Goal: Submit feedback/report problem: Submit feedback/report problem

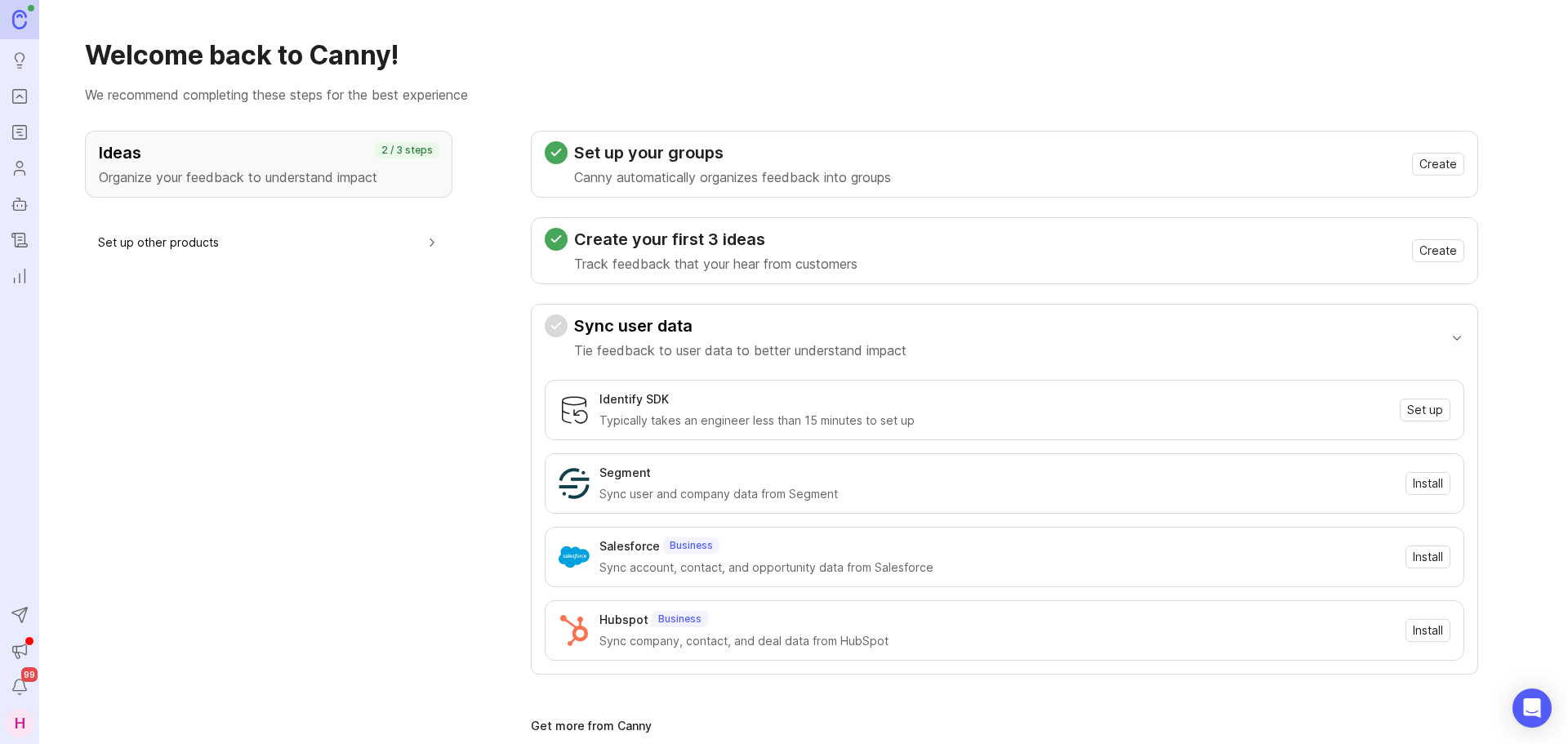
click at [17, 96] on icon "Portal" at bounding box center [20, 97] width 18 height 20
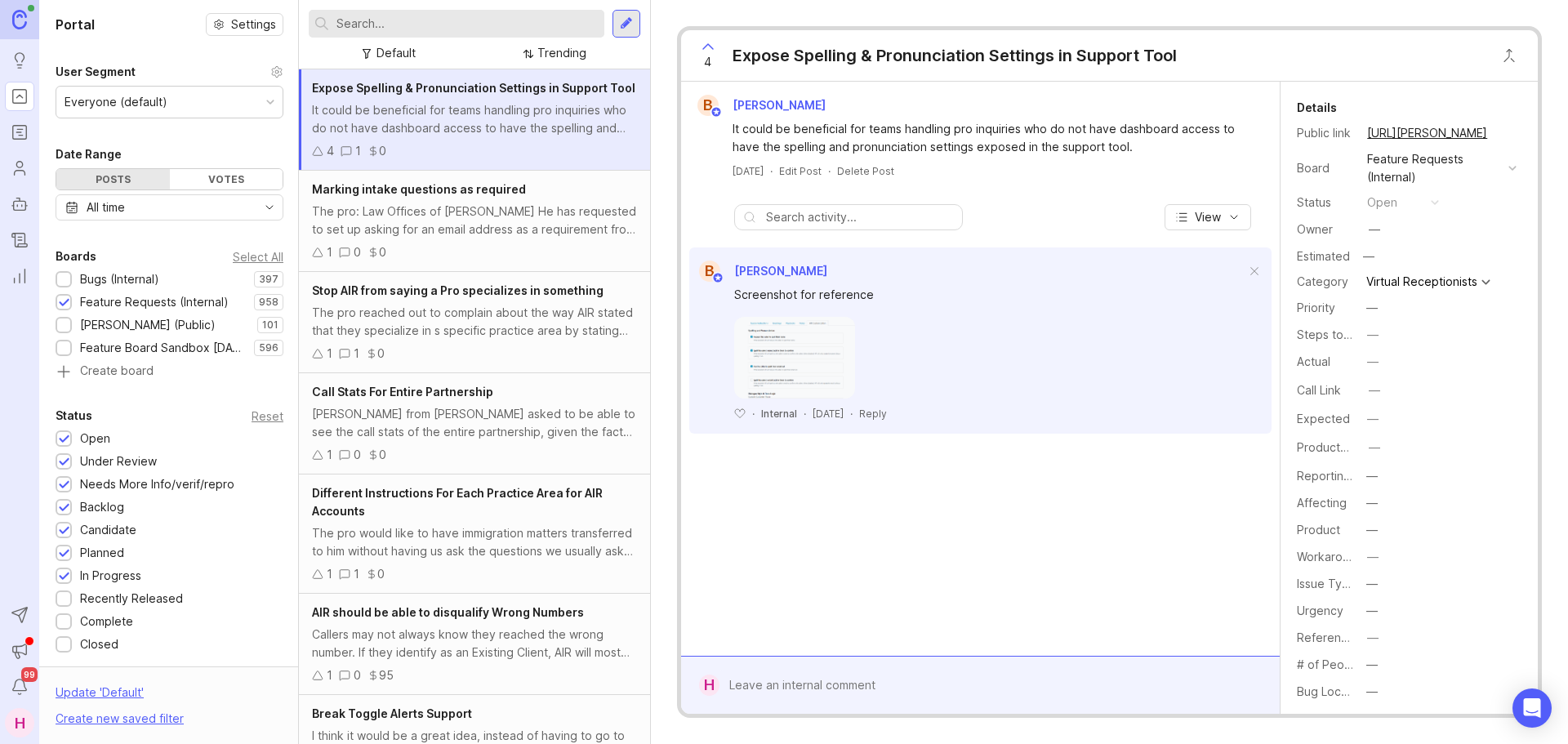
click at [119, 282] on div "Bugs (Internal)" at bounding box center [119, 279] width 79 height 18
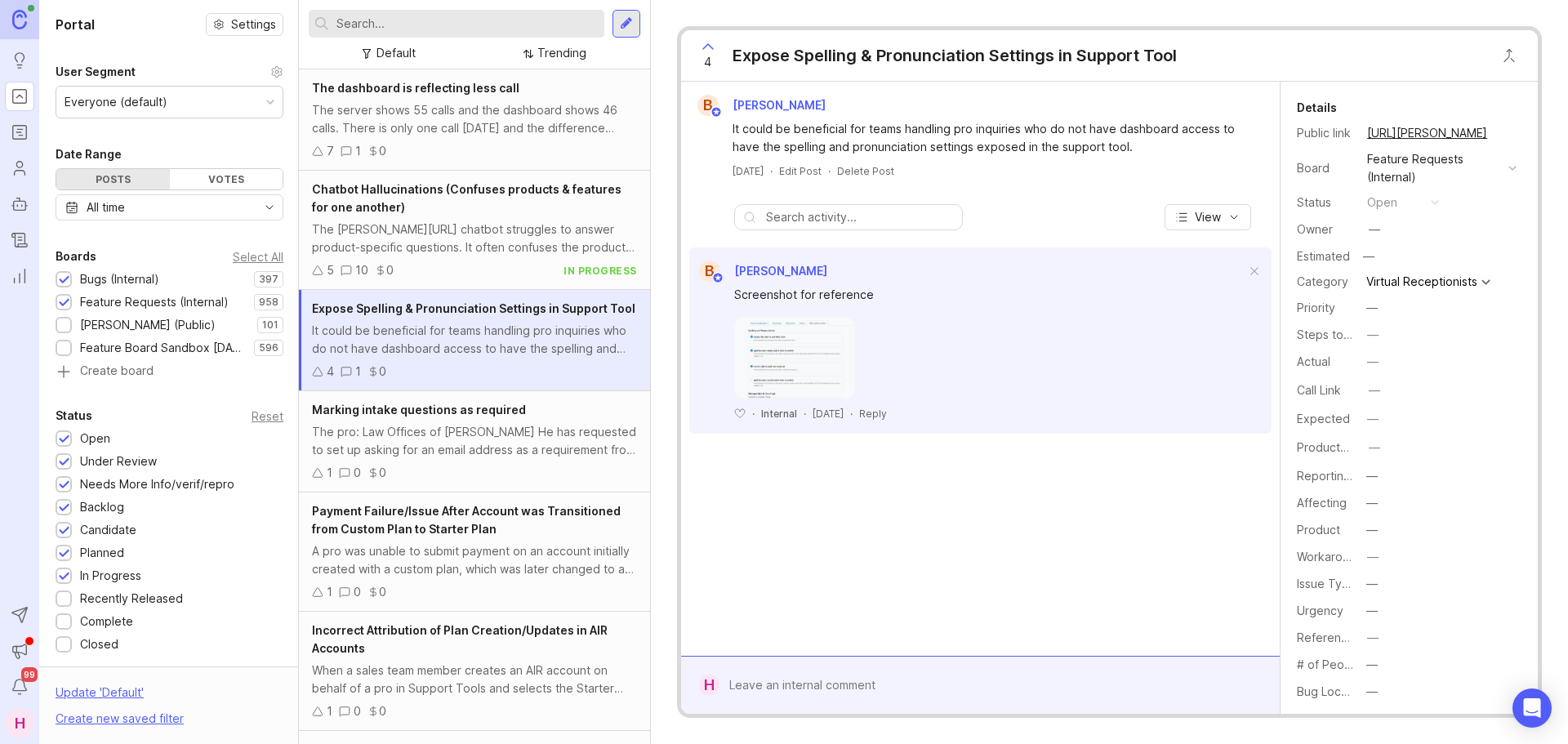
click at [116, 302] on div "Feature Requests (Internal)" at bounding box center [154, 302] width 149 height 18
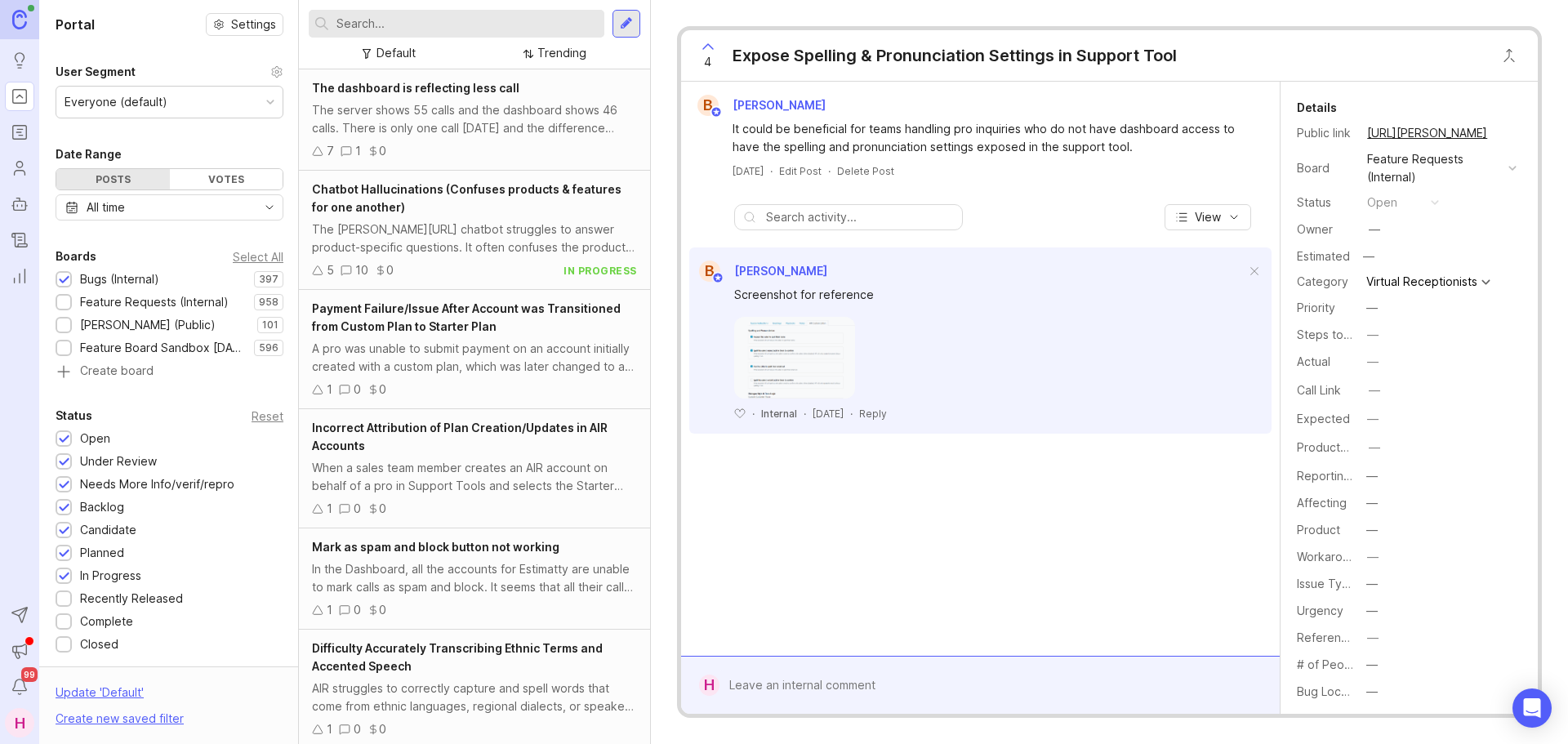
click at [455, 31] on input "text" at bounding box center [468, 24] width 261 height 18
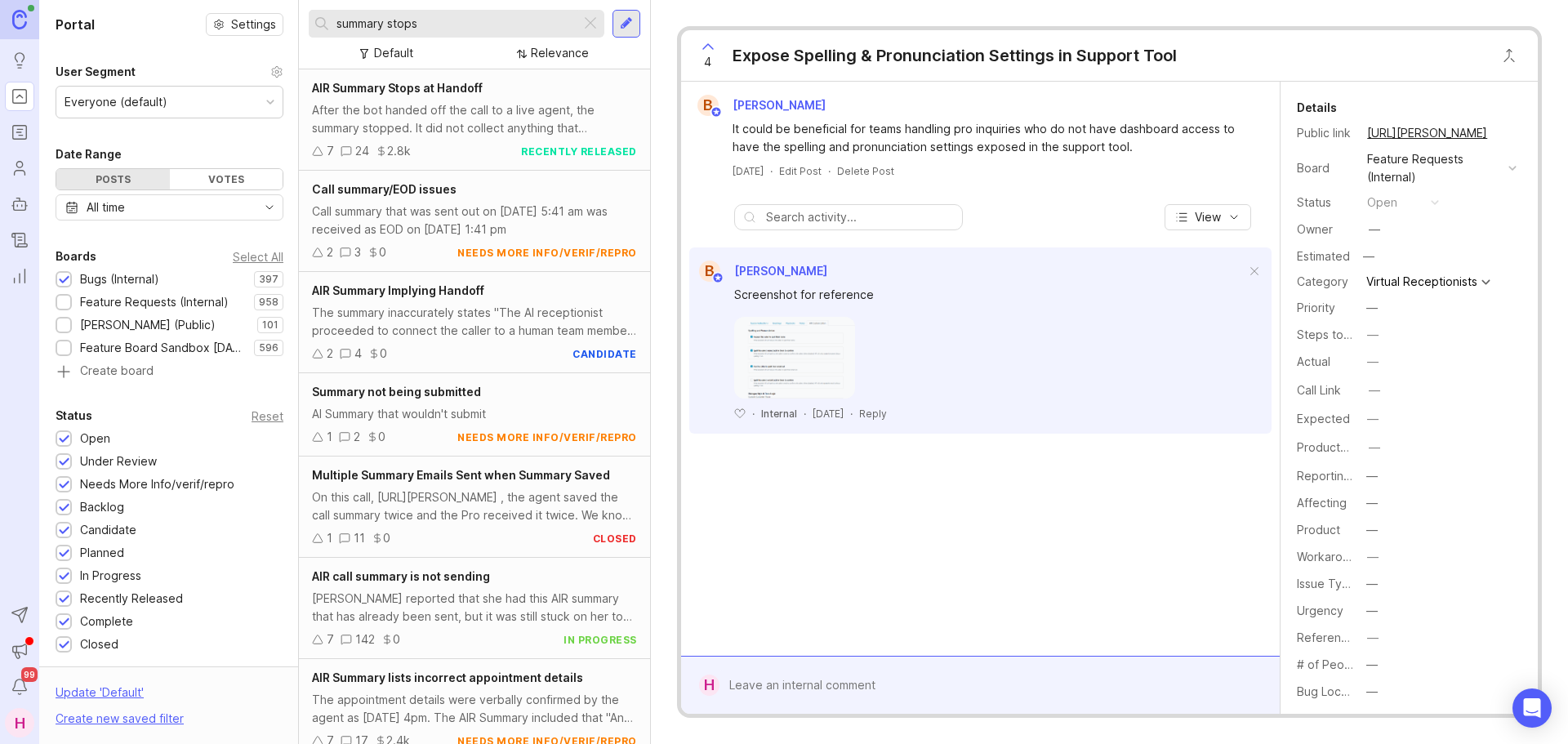
type input "summary stops"
click at [447, 105] on div "After the bot handed off the call to a live agent, the summary stopped. It did …" at bounding box center [474, 120] width 325 height 36
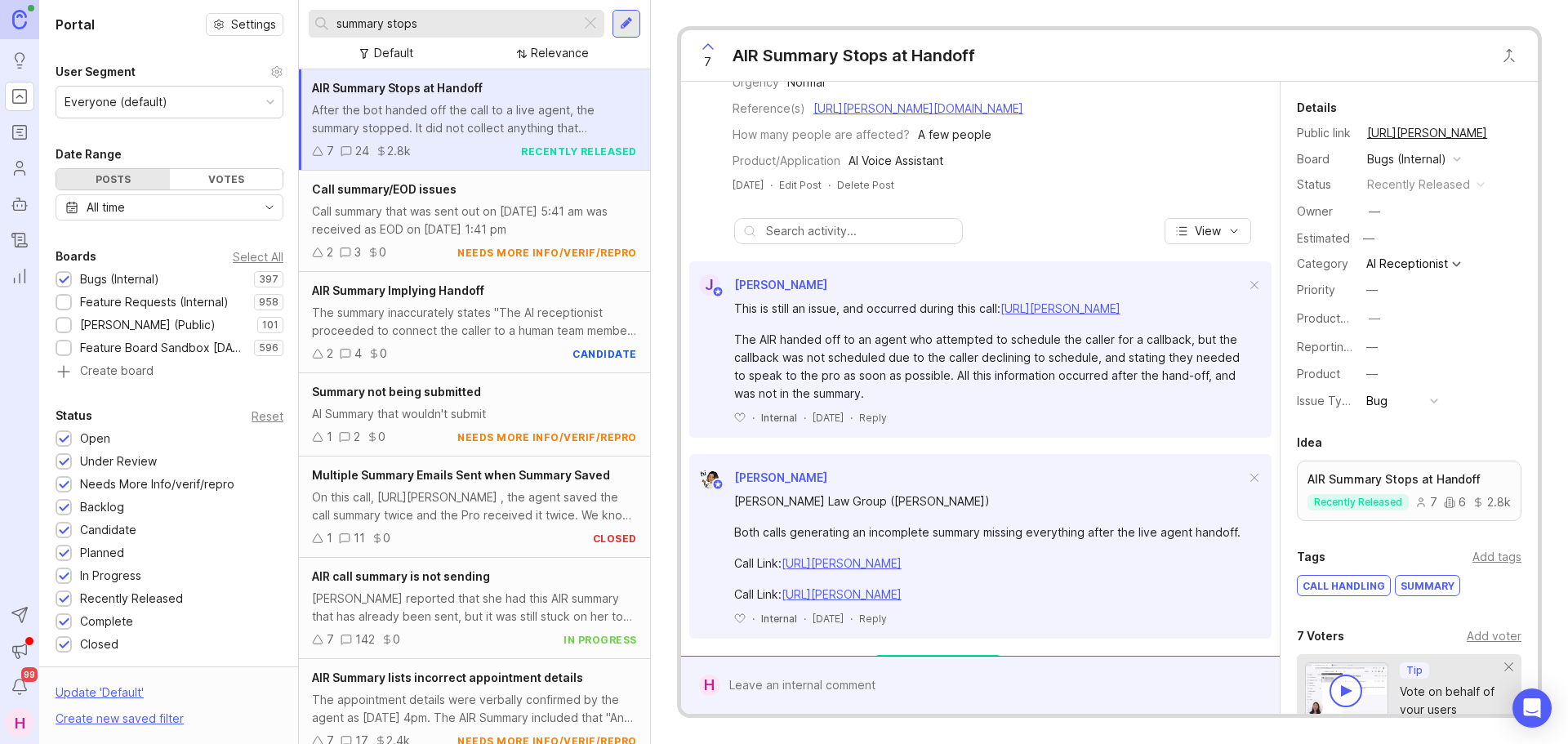
scroll to position [323, 0]
click at [819, 685] on div at bounding box center [992, 685] width 545 height 31
paste textarea "[URL][PERSON_NAME]"
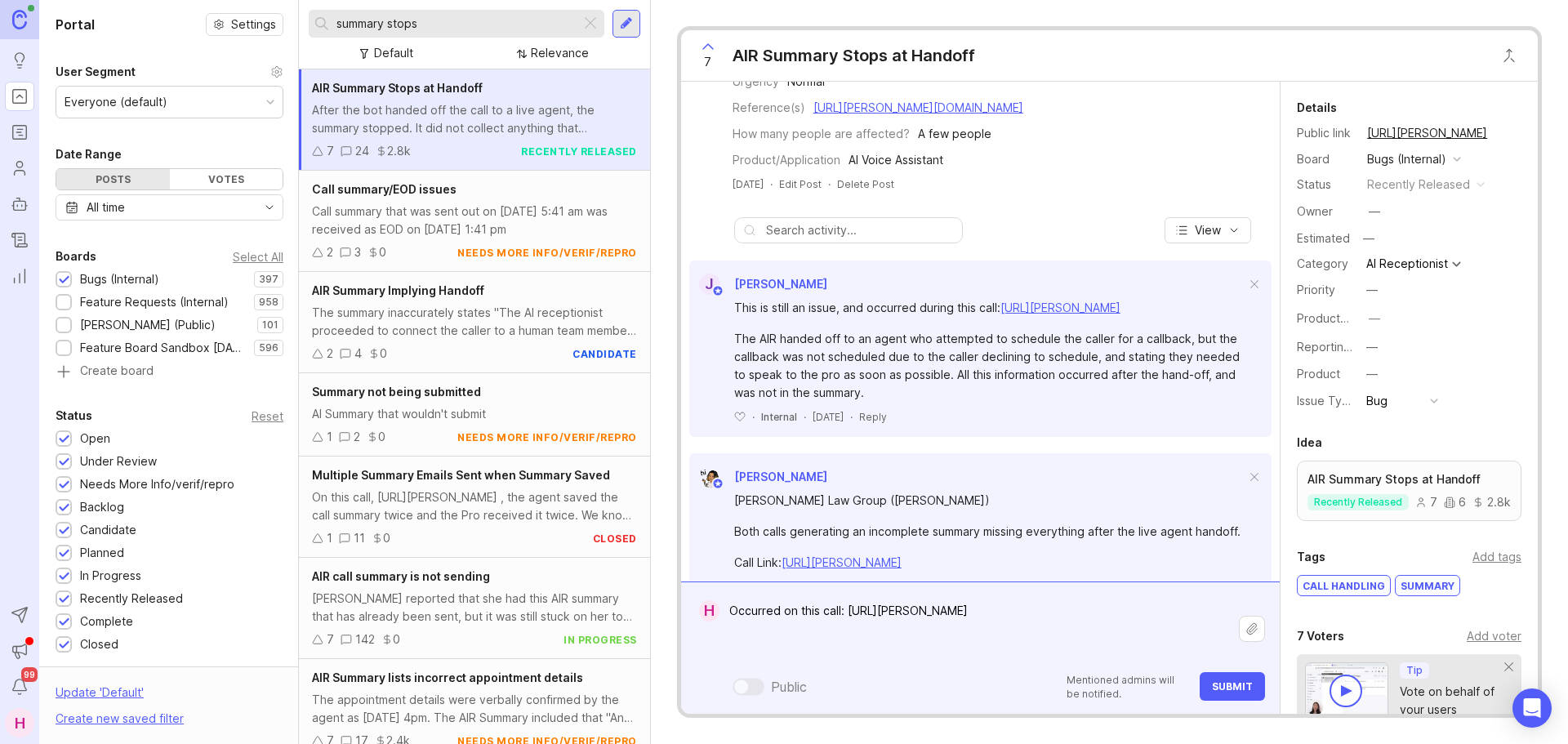
paste textarea "Clean Air Lawn Care"
paste textarea "[URL][PERSON_NAME][DOMAIN_NAME]"
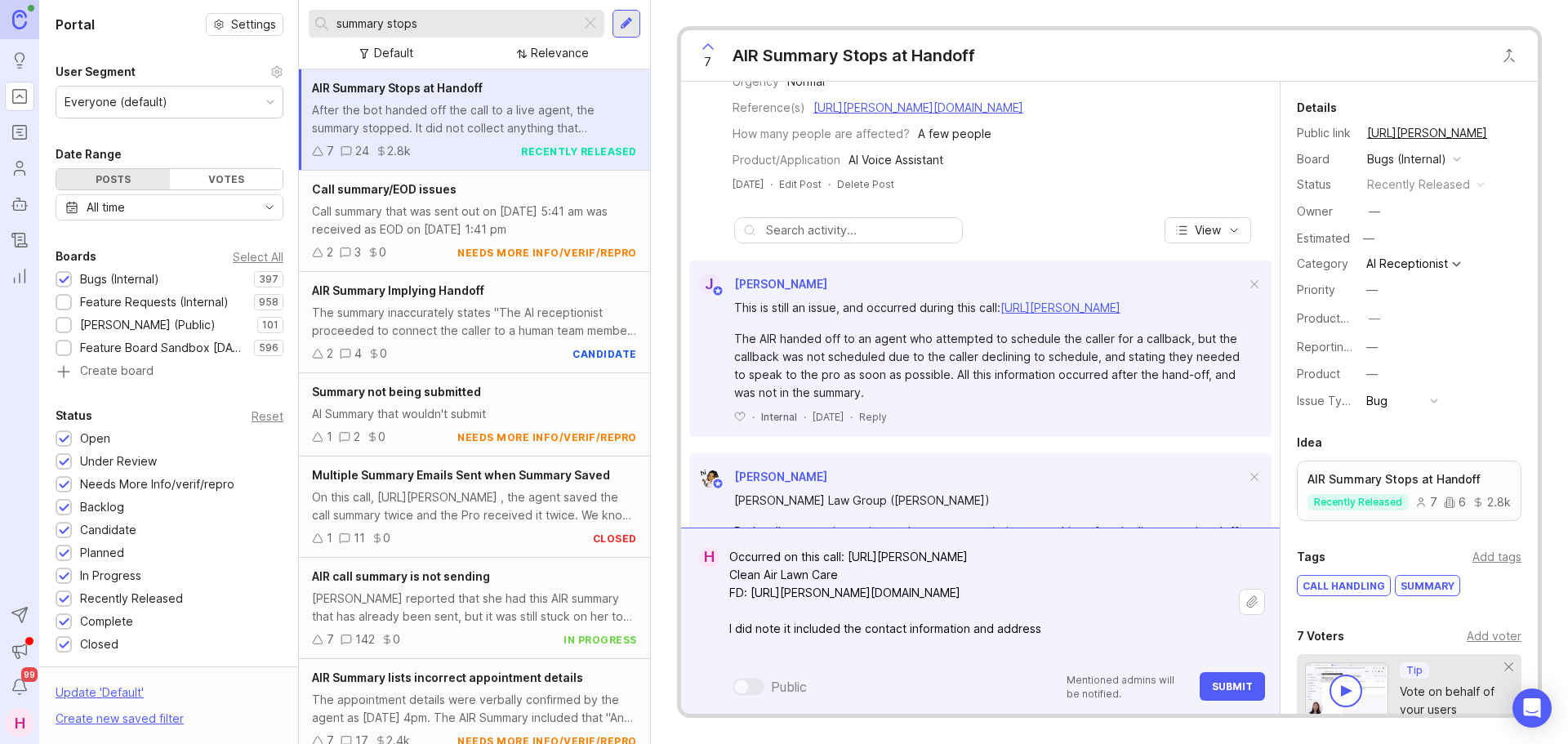
drag, startPoint x: 765, startPoint y: 648, endPoint x: 724, endPoint y: 651, distance: 41.1
click at [724, 651] on textarea "Occurred on this call: [URL][PERSON_NAME] Clean Air Lawn Care FD: [URL][PERSON_…" at bounding box center [979, 601] width 519 height 121
click at [1015, 648] on textarea "Occurred on this call: [URL][PERSON_NAME] Clean Air Lawn Care FD: [URL][PERSON_…" at bounding box center [979, 601] width 519 height 121
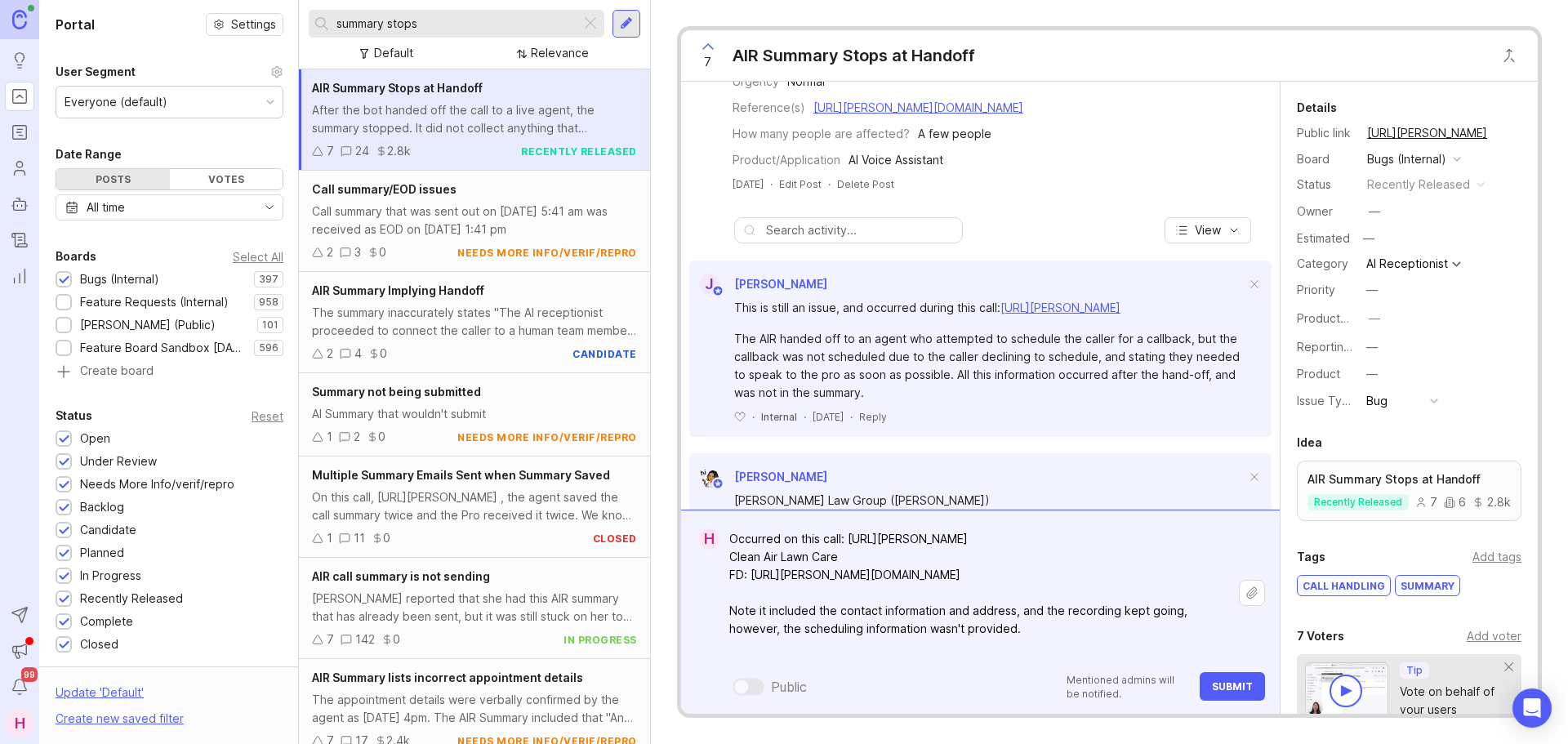
drag, startPoint x: 1041, startPoint y: 641, endPoint x: 757, endPoint y: 628, distance: 284.3
click at [757, 628] on textarea "Occurred on this call: [URL][PERSON_NAME] Clean Air Lawn Care FD: [URL][PERSON_…" at bounding box center [979, 592] width 519 height 139
type textarea "Occurred on this call: [URL][PERSON_NAME] Clean Air Lawn Care FD: [URL][PERSON_…"
click at [1227, 685] on span "Submit" at bounding box center [1232, 686] width 41 height 12
